Goal: Navigation & Orientation: Find specific page/section

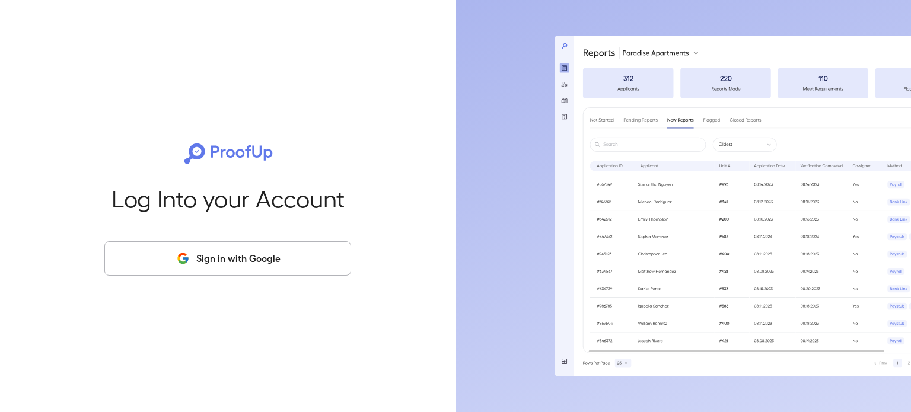
click at [195, 268] on button "Sign in with Google" at bounding box center [227, 259] width 247 height 34
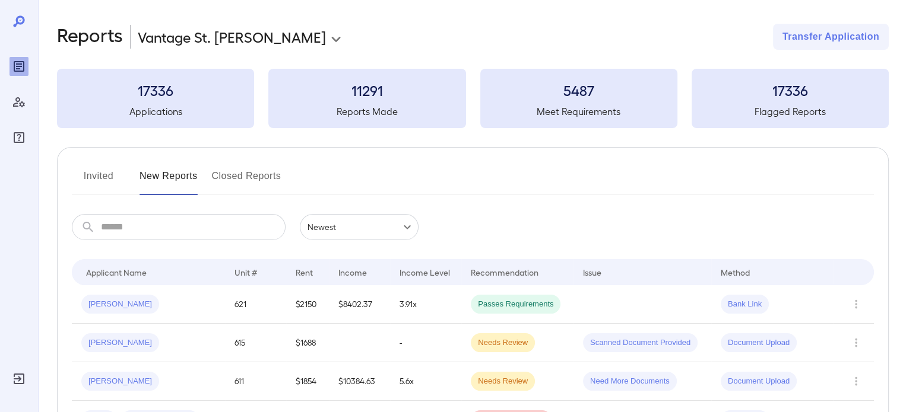
click at [99, 176] on button "Invited" at bounding box center [98, 181] width 53 height 28
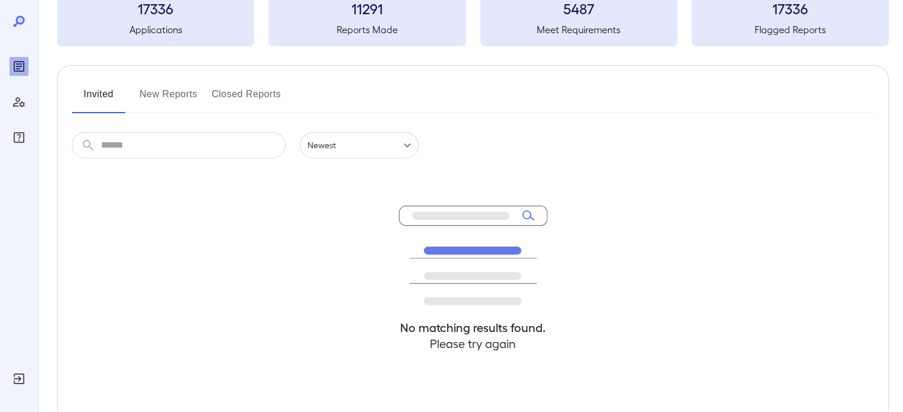
scroll to position [82, 0]
click at [157, 105] on button "New Reports" at bounding box center [168, 98] width 58 height 28
